Goal: Information Seeking & Learning: Learn about a topic

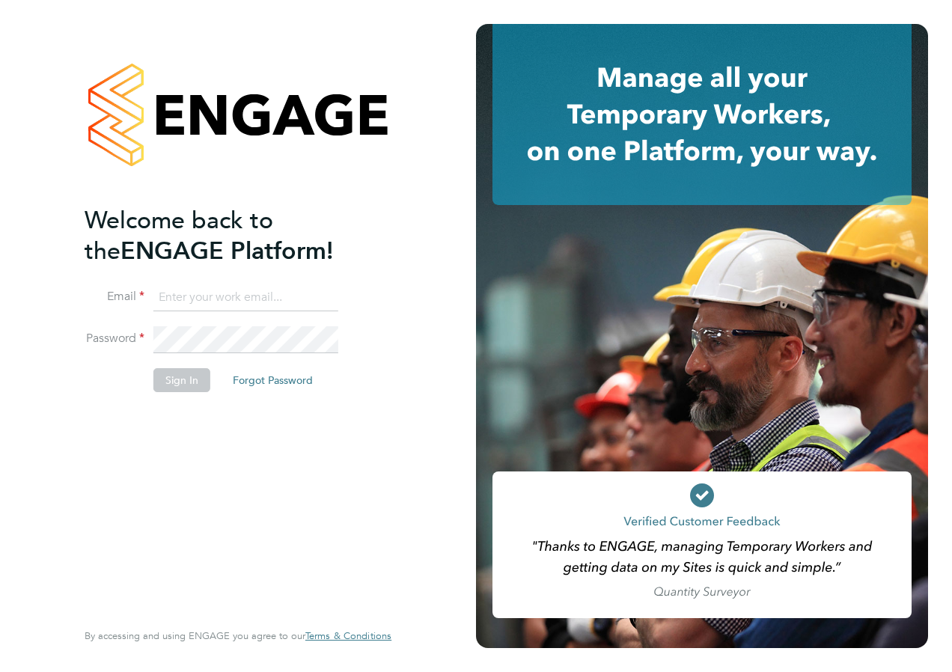
click at [171, 301] on input at bounding box center [245, 297] width 185 height 27
type input "andrew@axcis.co.uk"
click at [169, 380] on button "Sign In" at bounding box center [181, 380] width 57 height 24
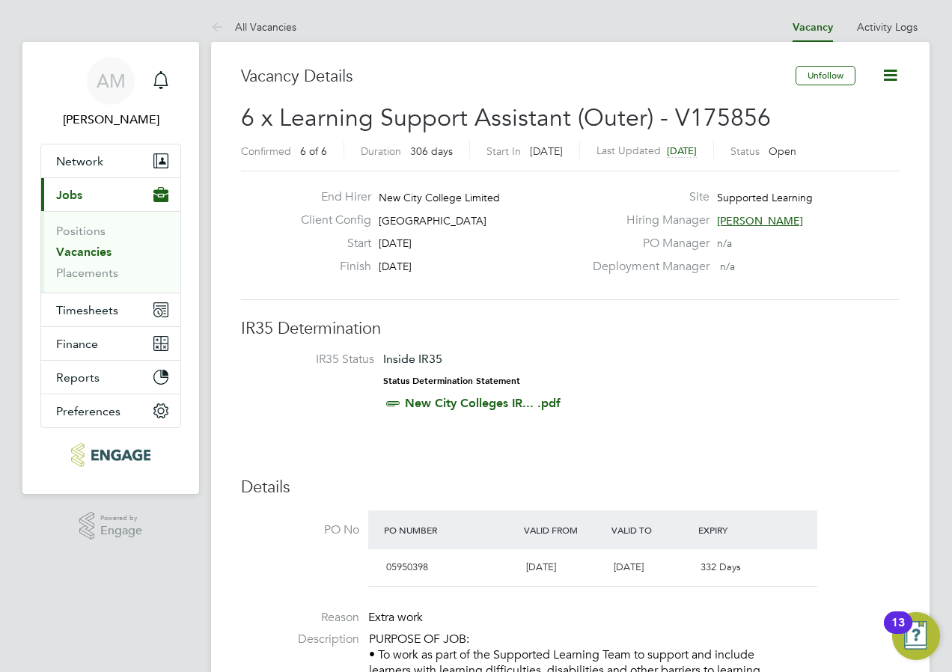
click at [94, 250] on link "Vacancies" at bounding box center [83, 252] width 55 height 14
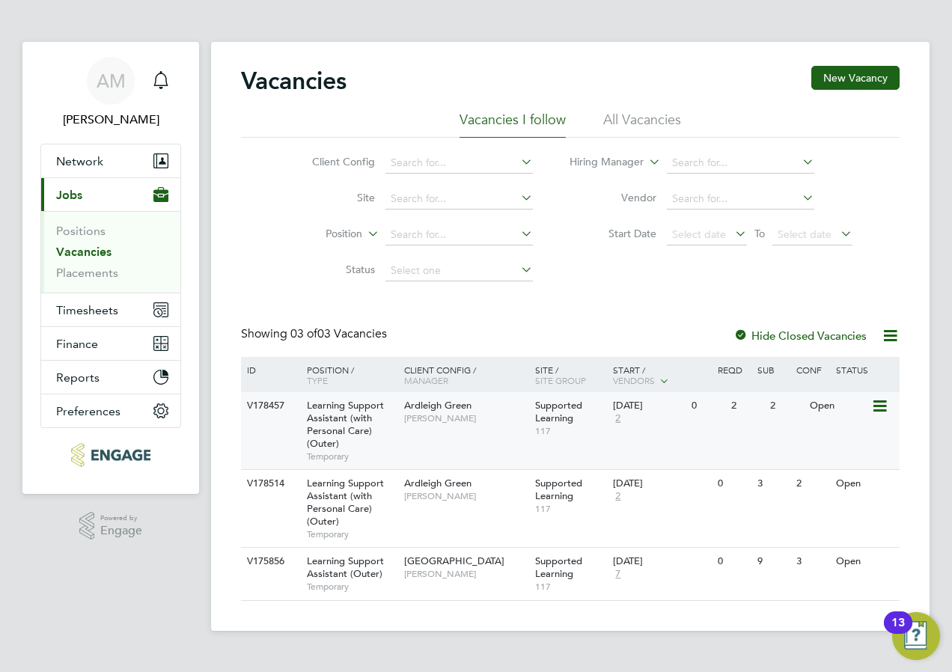
click at [352, 422] on span "Learning Support Assistant (with Personal Care) (Outer)" at bounding box center [345, 424] width 77 height 51
click at [450, 490] on span "[PERSON_NAME]" at bounding box center [465, 496] width 123 height 12
click at [82, 272] on link "Placements" at bounding box center [87, 273] width 62 height 14
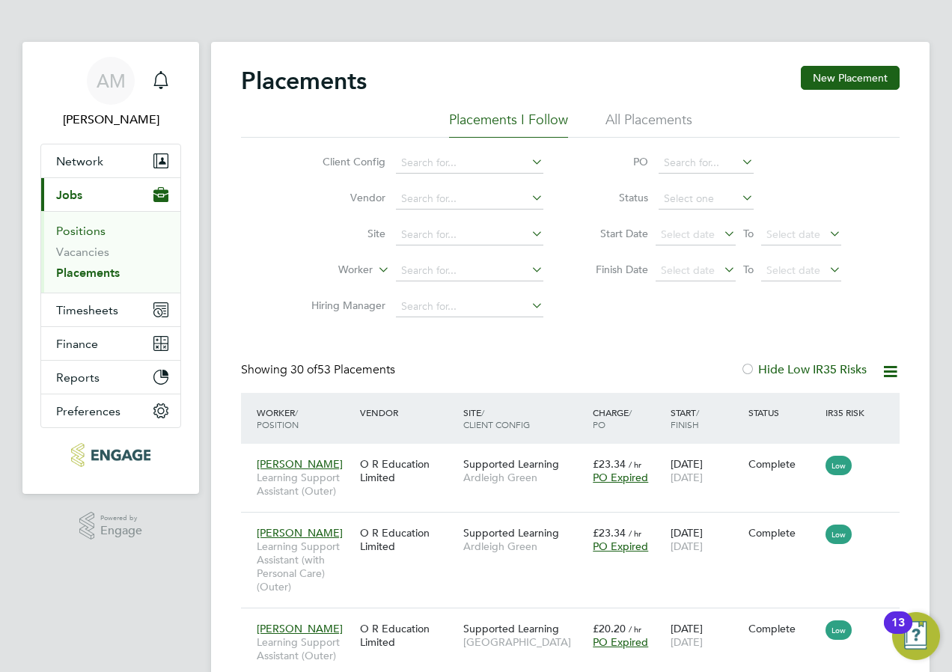
click at [94, 233] on link "Positions" at bounding box center [80, 231] width 49 height 14
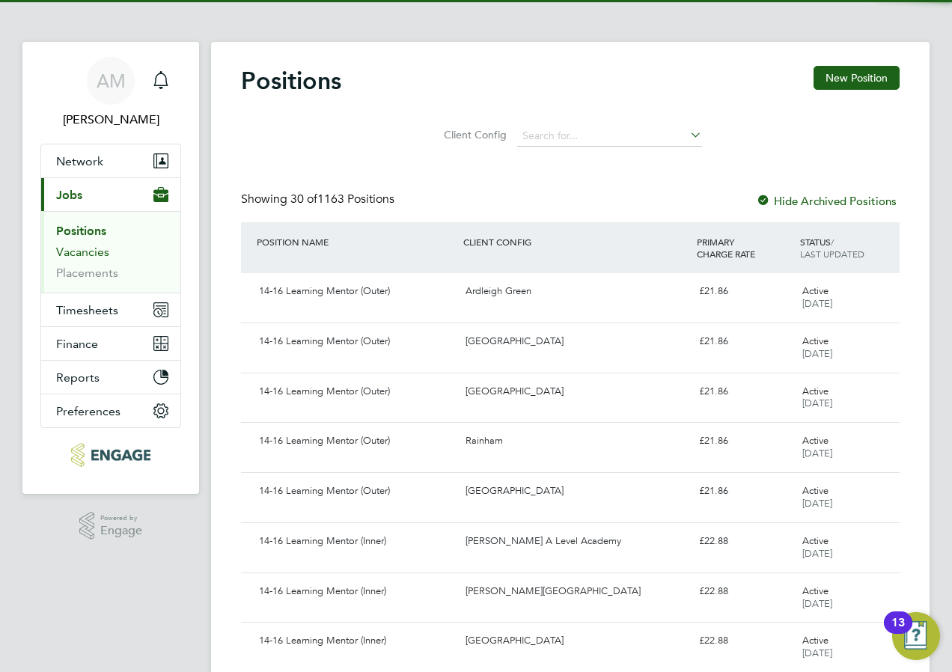
click at [98, 253] on link "Vacancies" at bounding box center [82, 252] width 53 height 14
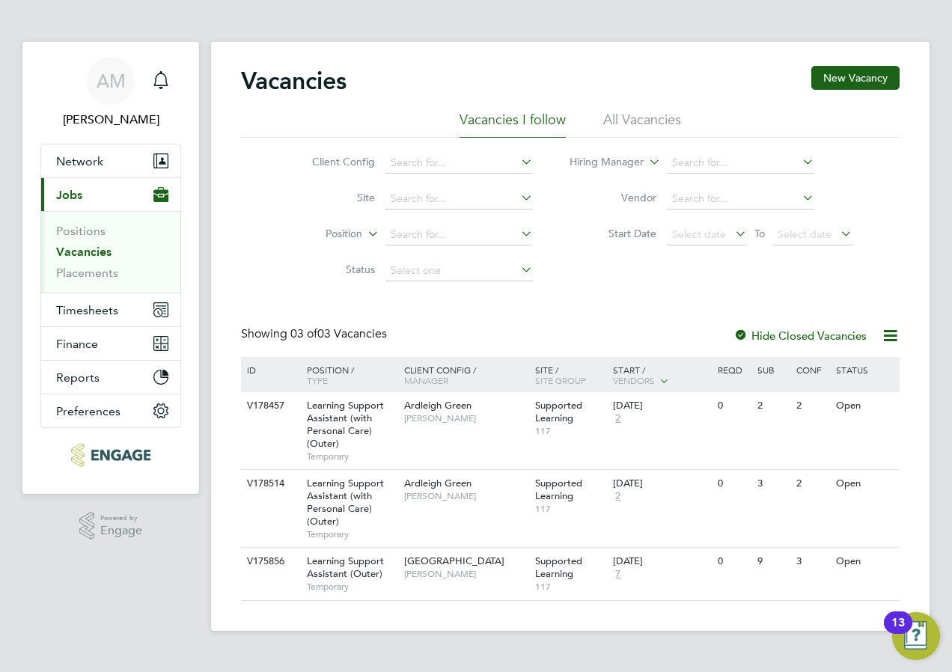
click at [881, 337] on icon at bounding box center [890, 335] width 19 height 19
click at [614, 291] on div "Vacancies New Vacancy Vacancies I follow All Vacancies Client Config Site Posit…" at bounding box center [570, 333] width 658 height 535
click at [739, 333] on div at bounding box center [740, 336] width 15 height 15
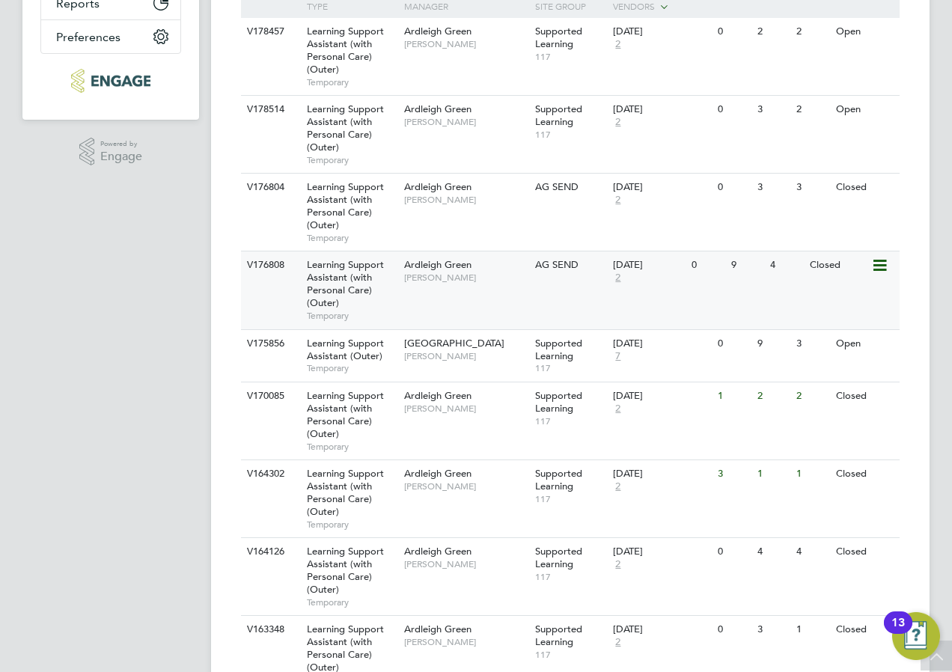
click at [320, 284] on span "Learning Support Assistant (with Personal Care) (Outer)" at bounding box center [345, 283] width 77 height 51
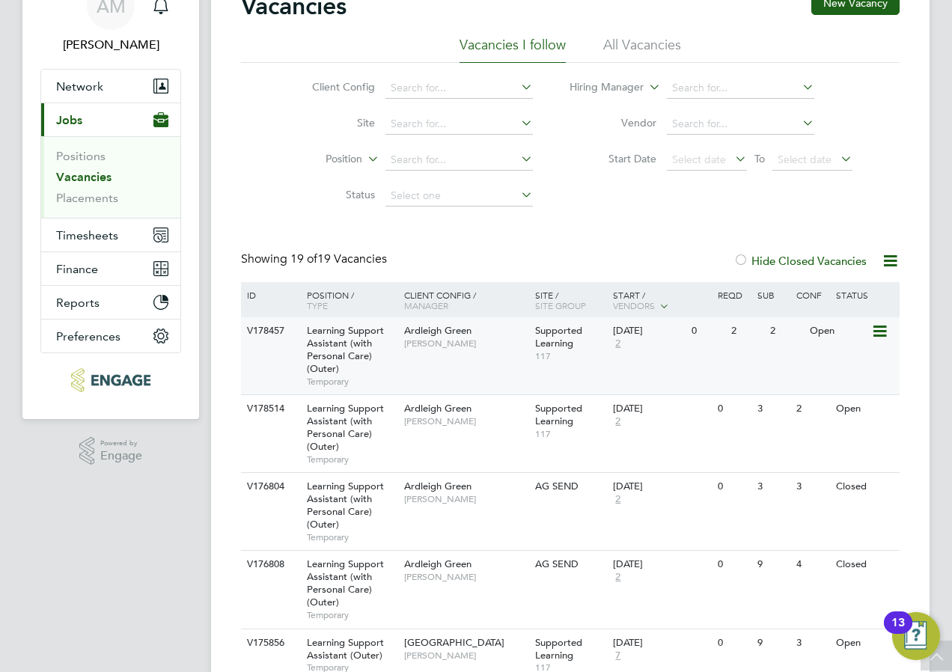
click at [361, 348] on span "Learning Support Assistant (with Personal Care) (Outer)" at bounding box center [345, 349] width 77 height 51
click at [352, 432] on span "Learning Support Assistant (with Personal Care) (Outer)" at bounding box center [345, 427] width 77 height 51
click at [340, 516] on span "Learning Support Assistant (with Personal Care) (Outer)" at bounding box center [345, 505] width 77 height 51
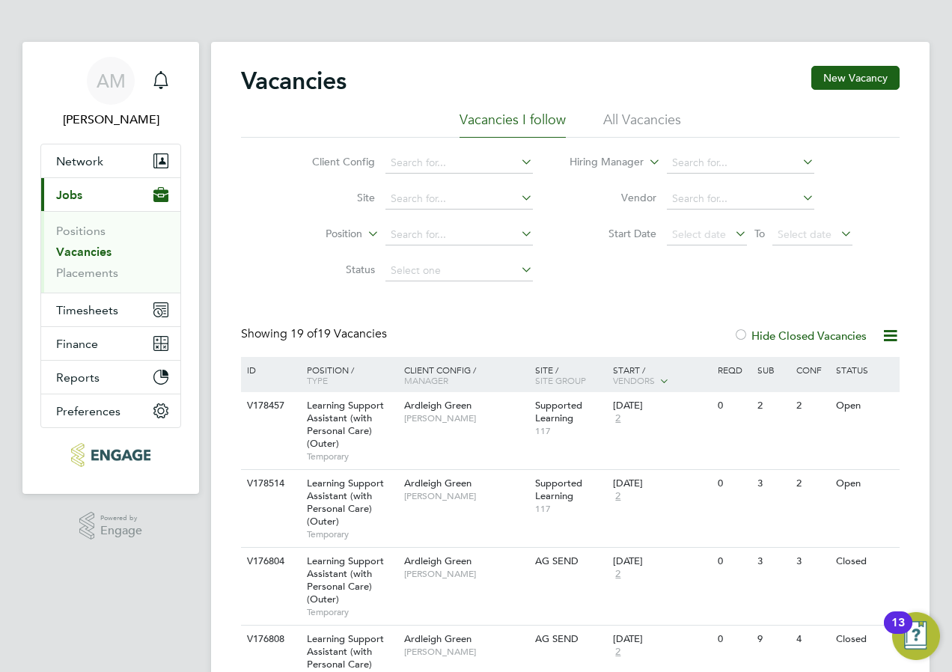
click at [643, 106] on div "Vacancies New Vacancy" at bounding box center [570, 88] width 658 height 45
click at [639, 123] on li "All Vacancies" at bounding box center [642, 124] width 78 height 27
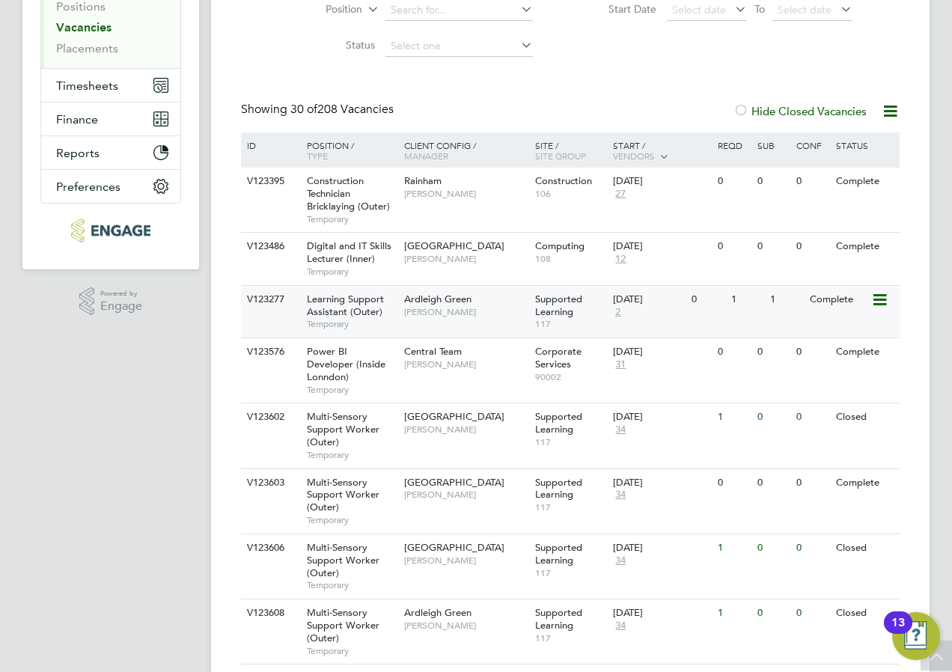
click at [351, 320] on span "Temporary" at bounding box center [352, 324] width 90 height 12
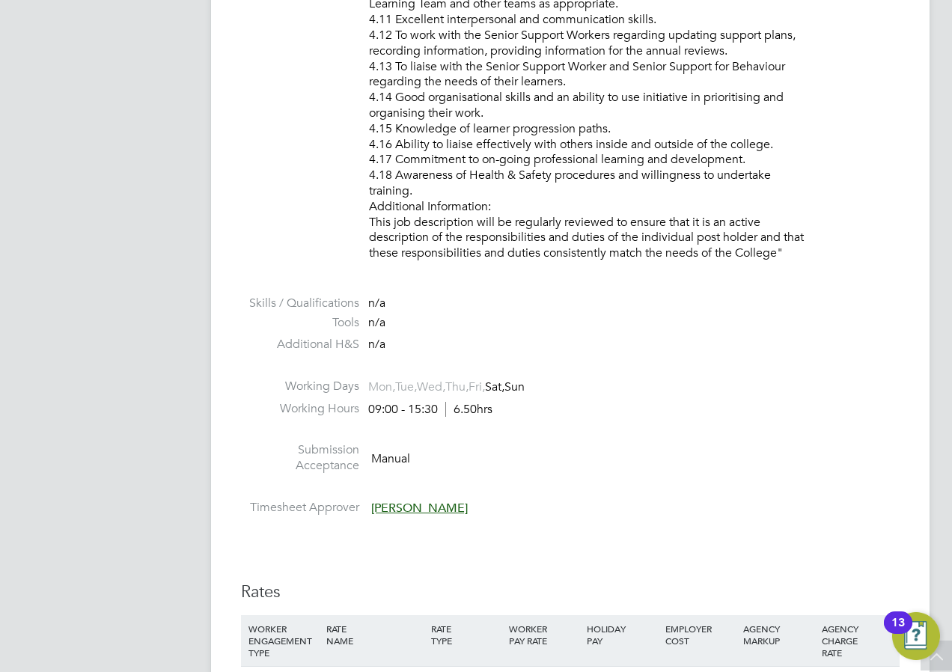
scroll to position [2544, 0]
